Goal: Transaction & Acquisition: Obtain resource

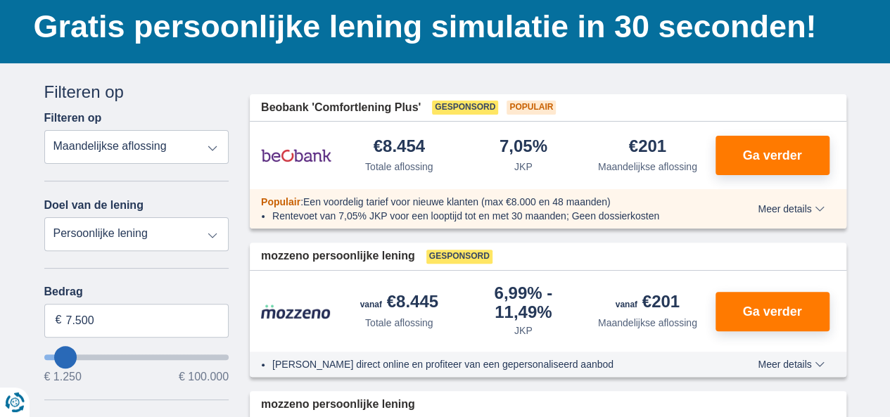
scroll to position [101, 0]
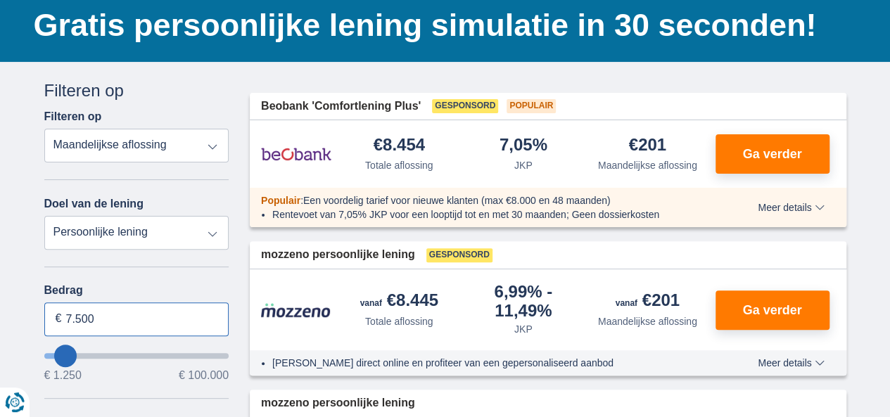
click at [143, 324] on input "7.500" at bounding box center [136, 320] width 185 height 34
type input "7"
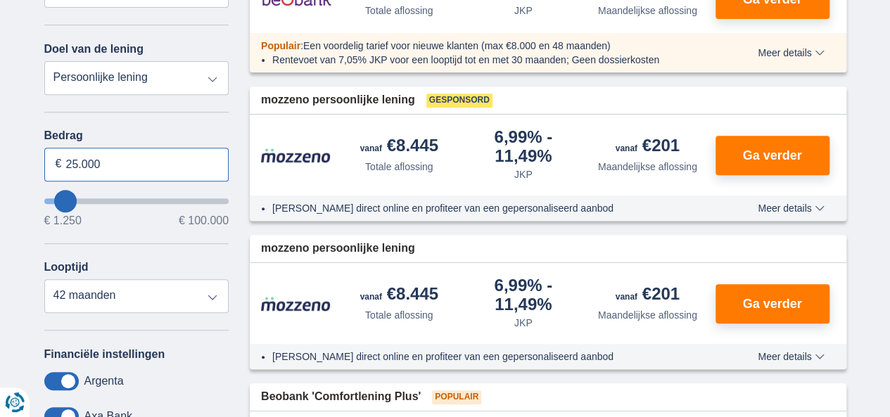
scroll to position [258, 0]
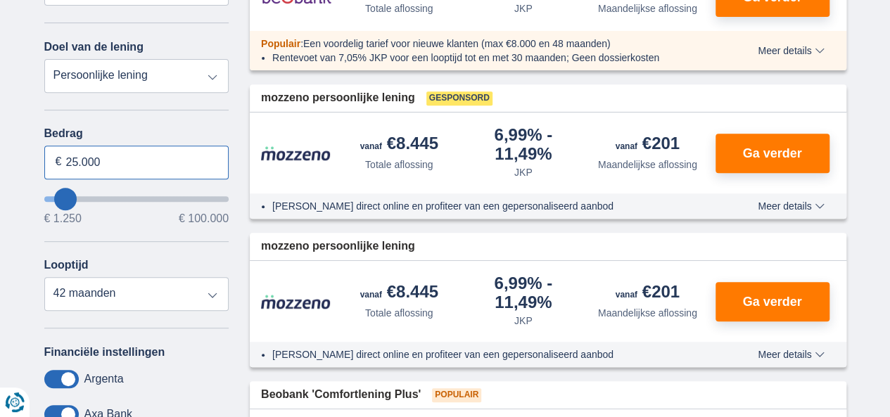
type input "25.000"
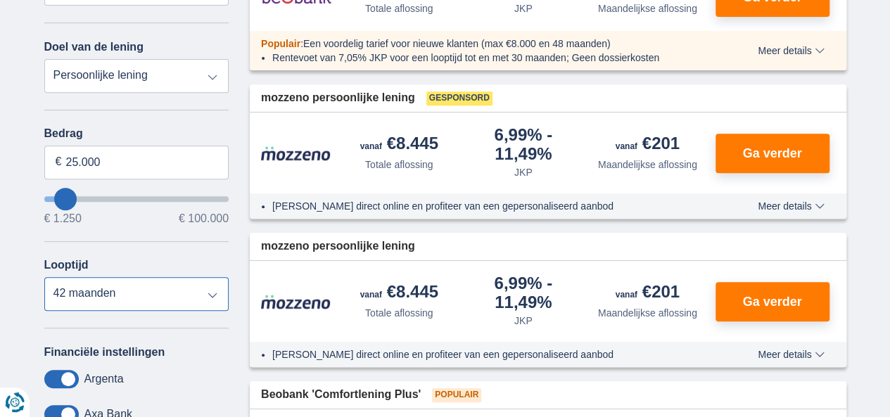
click at [217, 291] on select "12 maanden 18 maanden 24 maanden 30 maanden 36 maanden 42 maanden" at bounding box center [136, 294] width 185 height 34
type input "25250"
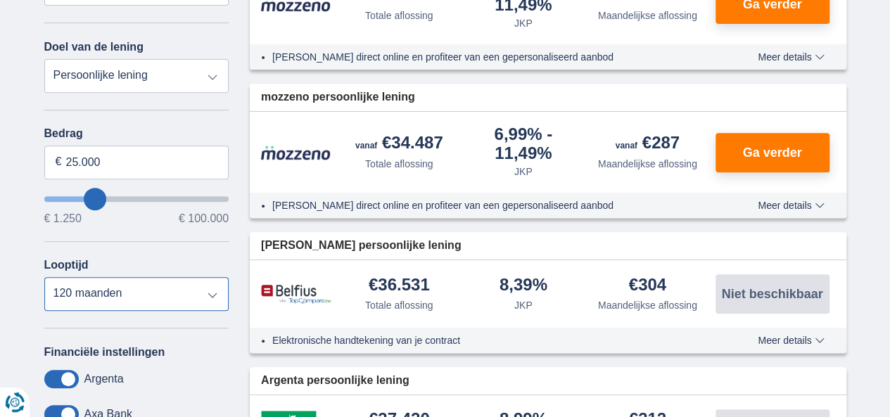
select select "48"
click at [44, 277] on select "12 maanden 18 maanden 24 maanden 30 maanden 36 maanden 42 maanden 48 maanden 60…" at bounding box center [136, 294] width 185 height 34
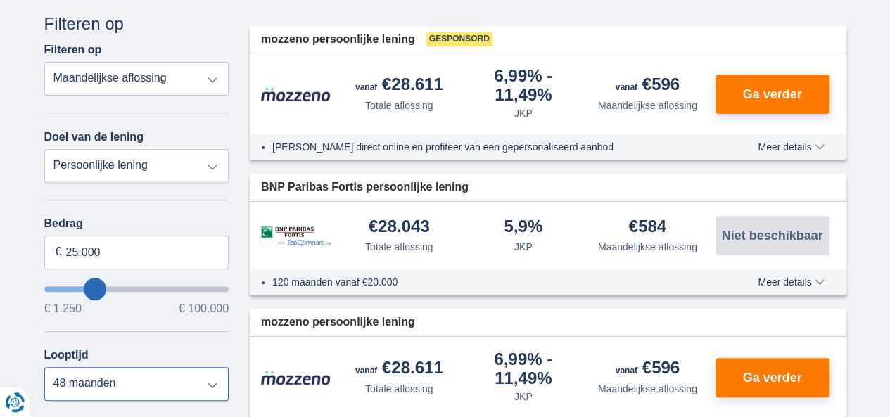
scroll to position [170, 0]
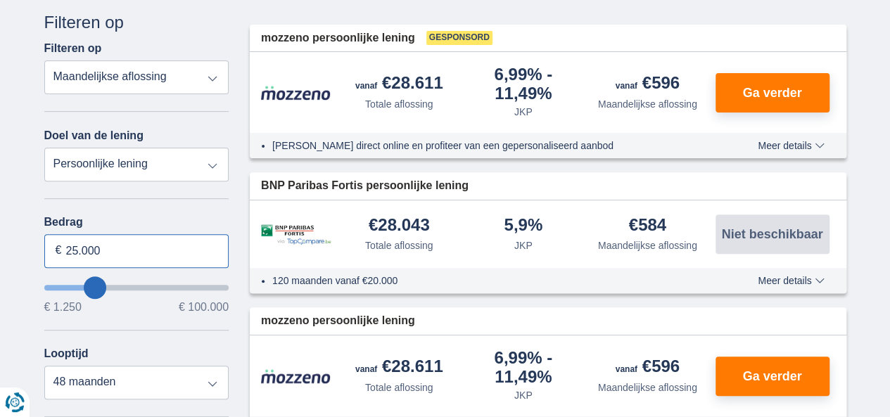
click at [127, 245] on input "25.000" at bounding box center [136, 251] width 185 height 34
type input "2"
type input "30.000"
type input "30250"
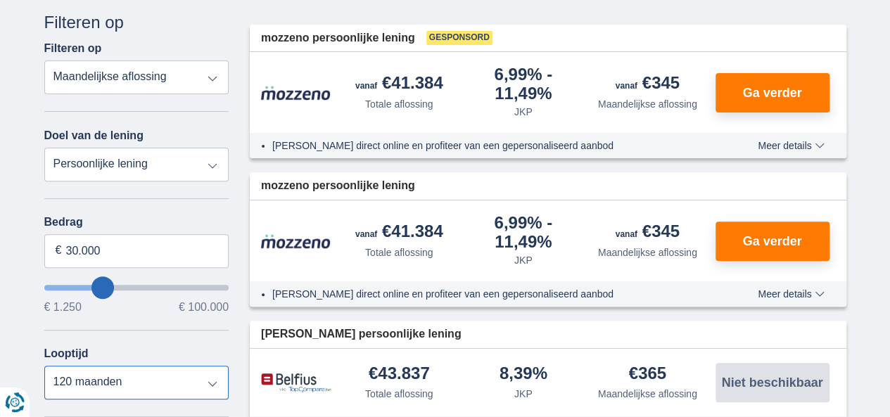
select select "48"
click at [44, 366] on select "12 maanden 18 maanden 24 maanden 30 maanden 36 maanden 42 maanden 48 maanden 60…" at bounding box center [136, 383] width 185 height 34
